Goal: Information Seeking & Learning: Learn about a topic

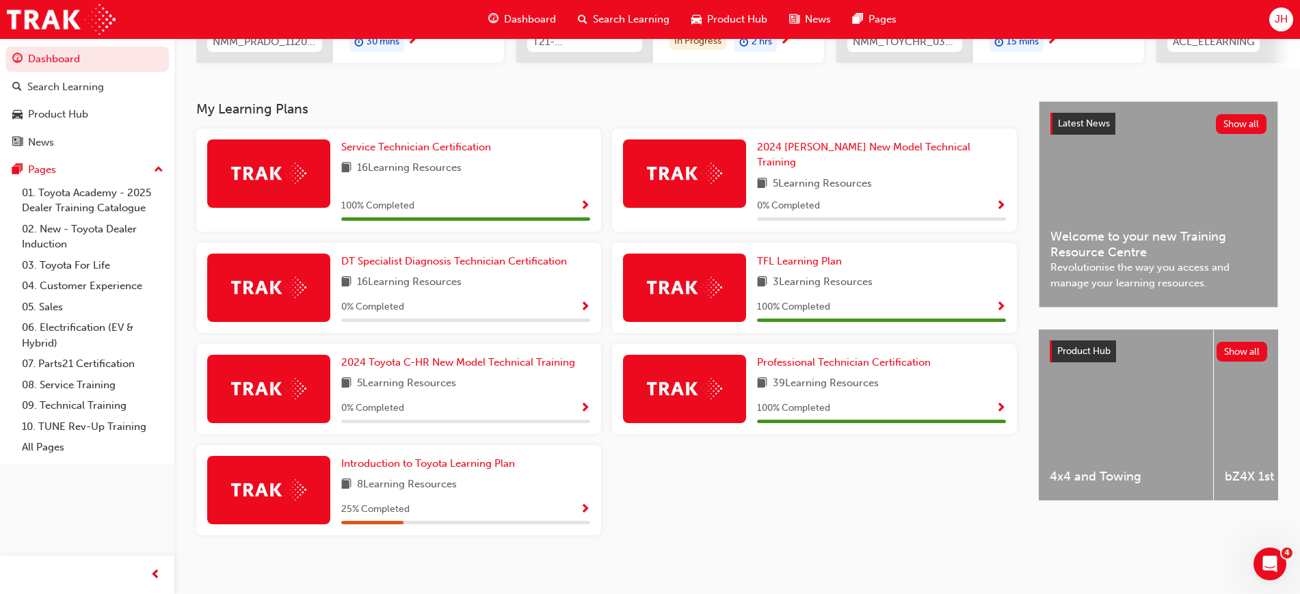
scroll to position [247, 0]
click at [424, 254] on span "DT Specialist Diagnosis Technician Certification" at bounding box center [454, 260] width 226 height 12
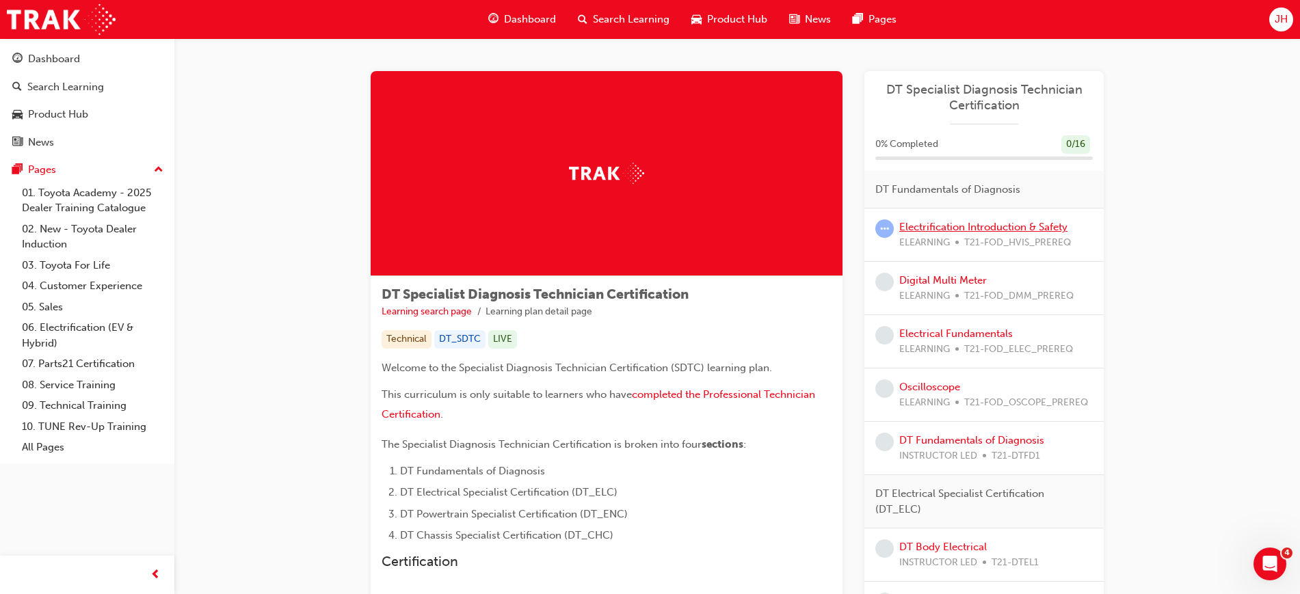
click at [955, 229] on link "Electrification Introduction & Safety" at bounding box center [983, 227] width 168 height 12
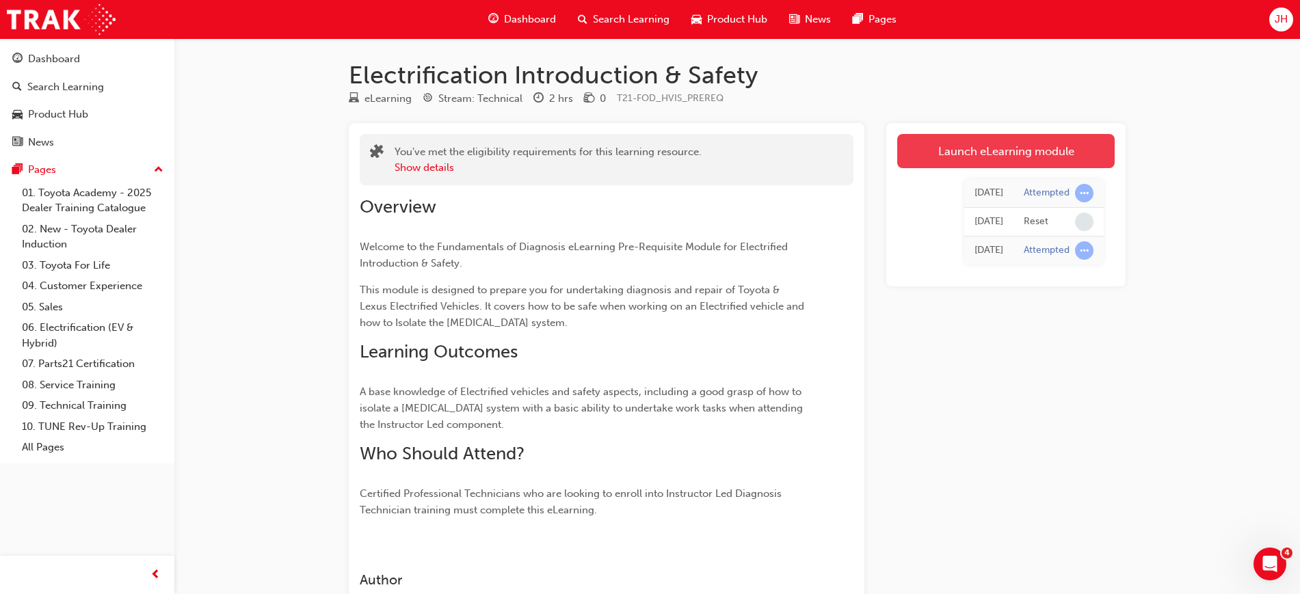
click at [948, 163] on link "Launch eLearning module" at bounding box center [1005, 151] width 217 height 34
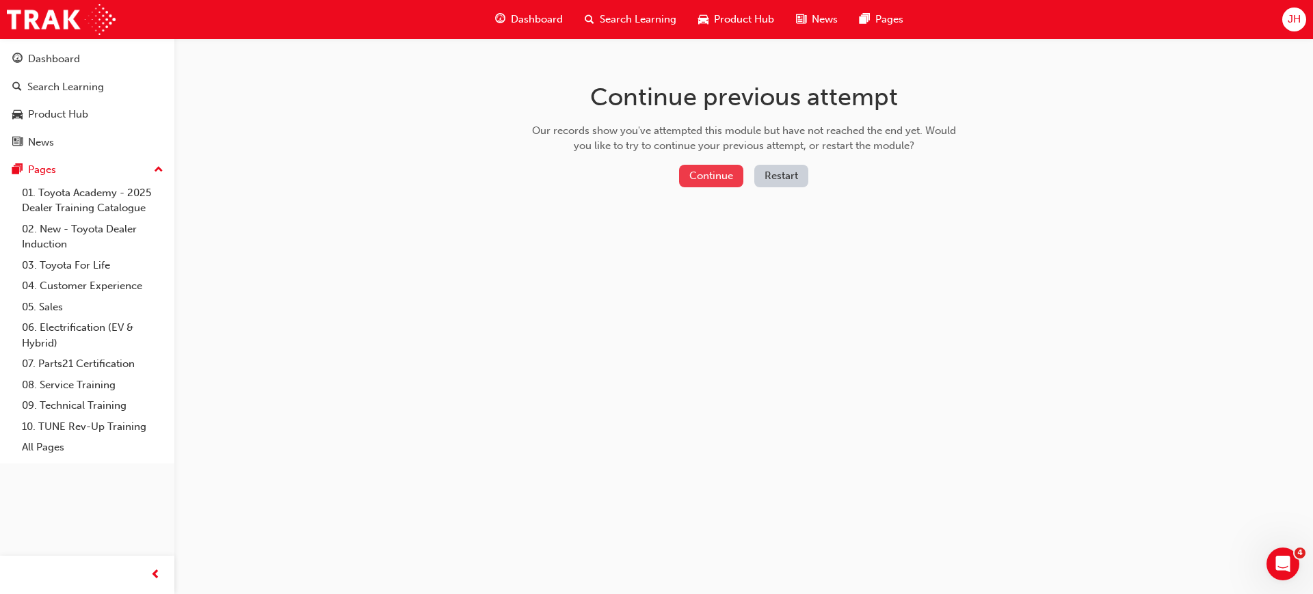
click at [692, 172] on button "Continue" at bounding box center [711, 176] width 64 height 23
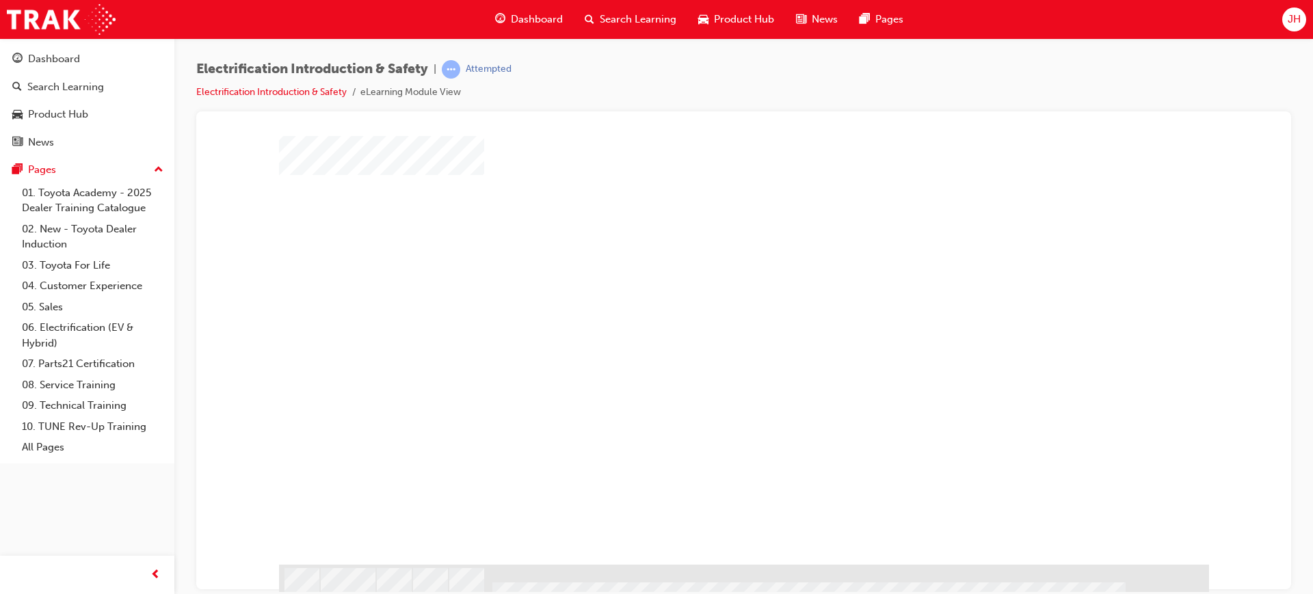
scroll to position [67, 0]
click at [704, 257] on div "play" at bounding box center [704, 257] width 0 height 0
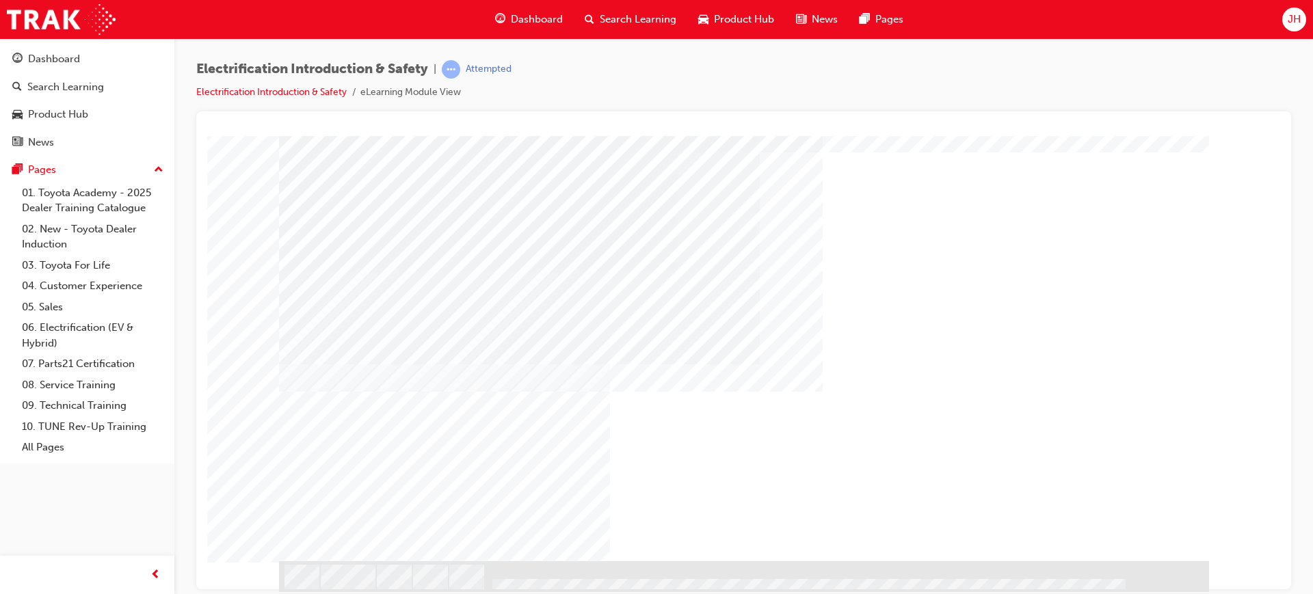
drag, startPoint x: 805, startPoint y: 416, endPoint x: 758, endPoint y: 448, distance: 56.7
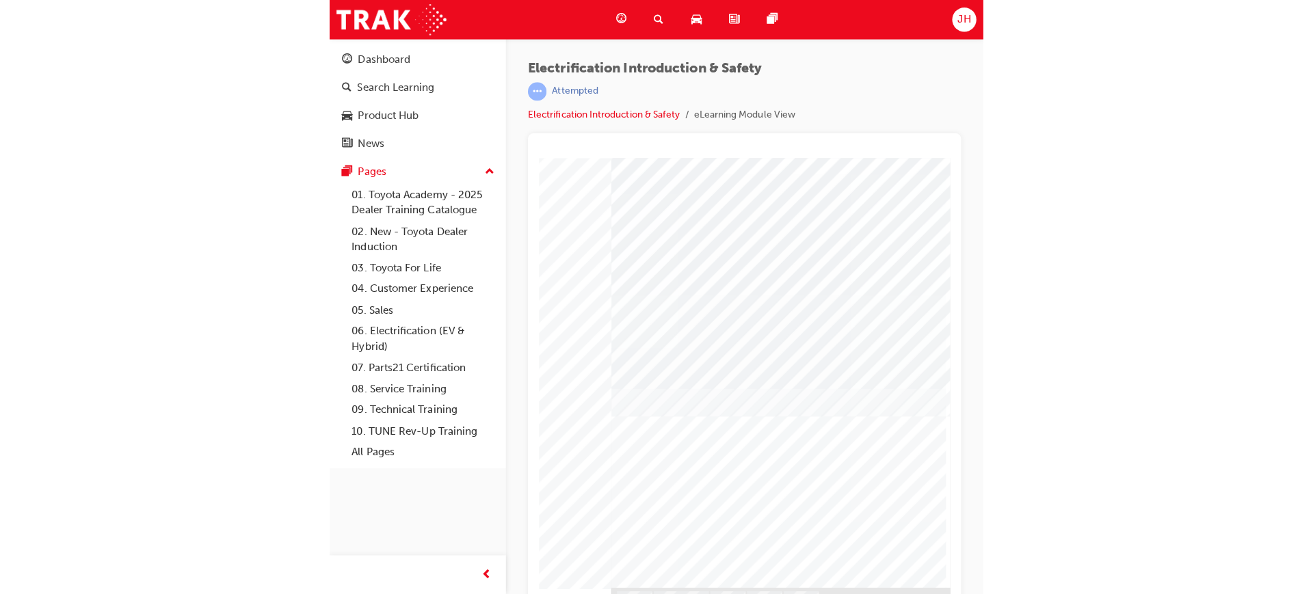
scroll to position [0, 0]
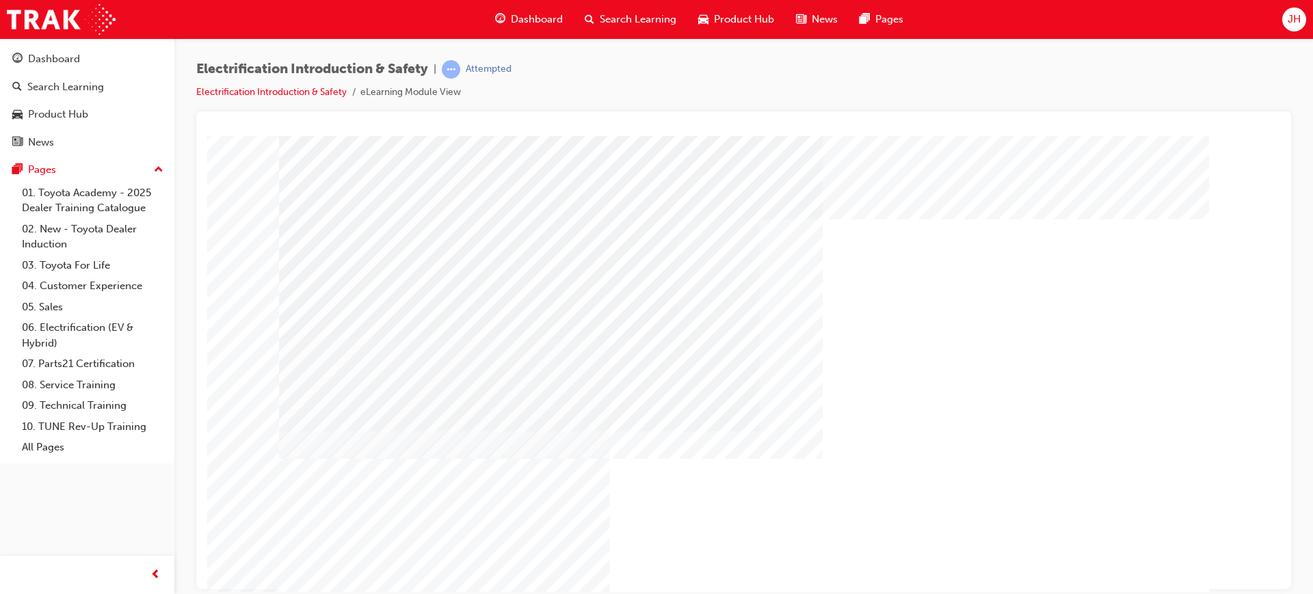
drag, startPoint x: 568, startPoint y: 267, endPoint x: 932, endPoint y: 258, distance: 364.5
